Goal: Information Seeking & Learning: Learn about a topic

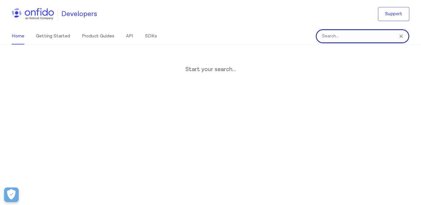
click at [354, 39] on input "Onfido search input field" at bounding box center [361, 36] width 93 height 14
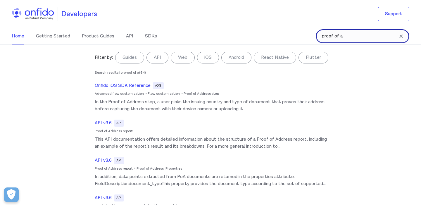
type input "proof of address"
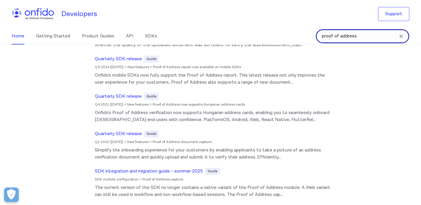
scroll to position [286, 0]
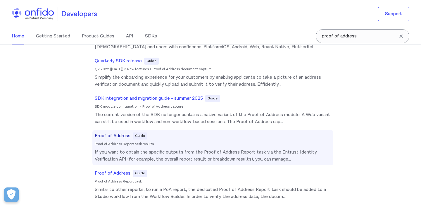
click at [121, 134] on h6 "Proof of Address" at bounding box center [113, 135] width 36 height 7
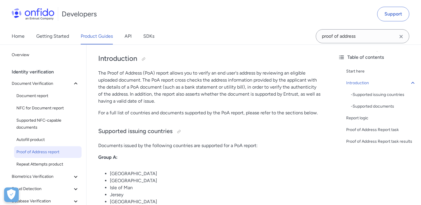
scroll to position [131, 0]
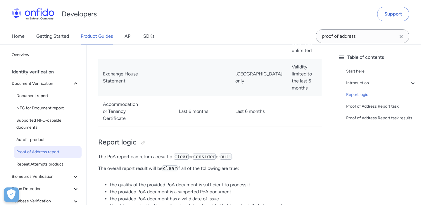
scroll to position [1146, 0]
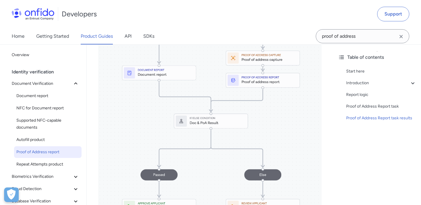
scroll to position [1770, 0]
